Goal: Information Seeking & Learning: Check status

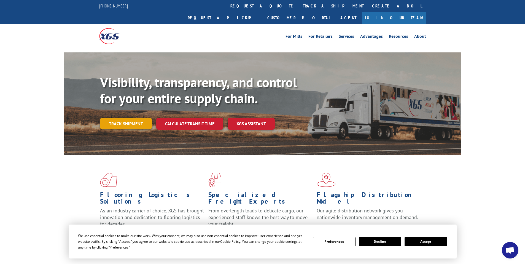
click at [140, 118] on link "Track shipment" at bounding box center [126, 124] width 52 height 12
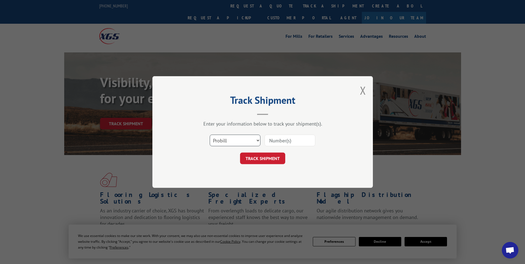
click at [221, 142] on select "Select category... Probill BOL PO" at bounding box center [235, 140] width 51 height 12
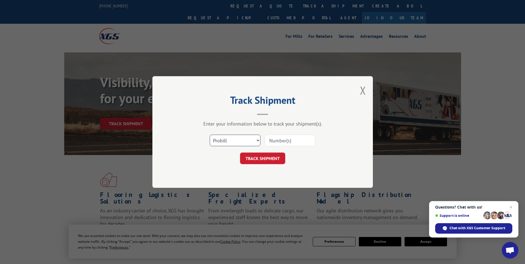
select select "bol"
click at [210, 134] on select "Select category... Probill BOL PO" at bounding box center [235, 140] width 51 height 12
click at [282, 141] on input at bounding box center [289, 140] width 51 height 12
paste input "7056016"
type input "7056016"
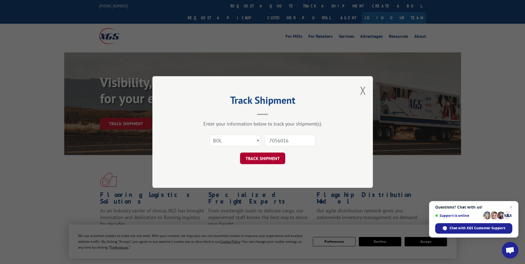
click at [259, 159] on button "TRACK SHIPMENT" at bounding box center [262, 158] width 45 height 12
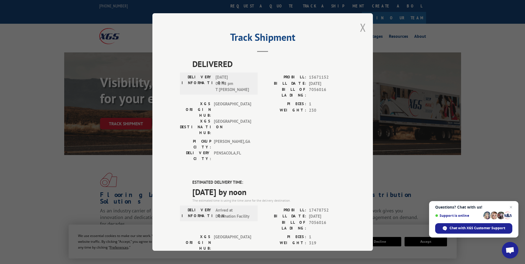
click at [361, 28] on button "Close modal" at bounding box center [363, 27] width 6 height 15
